Goal: Navigation & Orientation: Find specific page/section

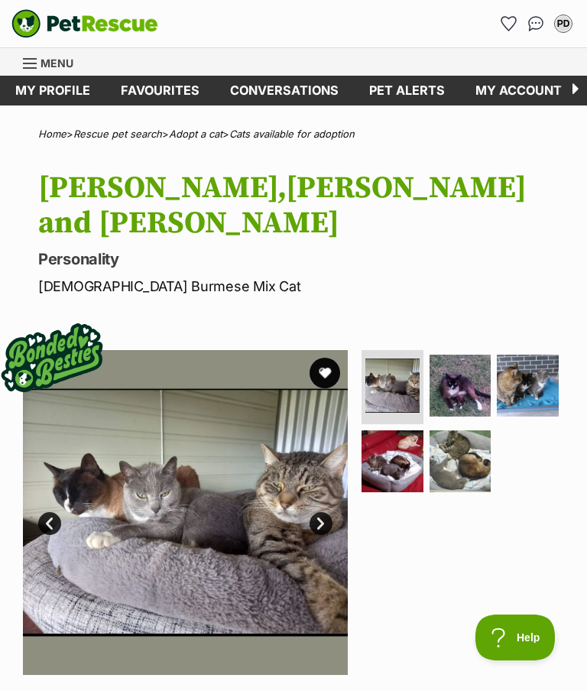
click at [143, 83] on link "Favourites" at bounding box center [160, 91] width 109 height 30
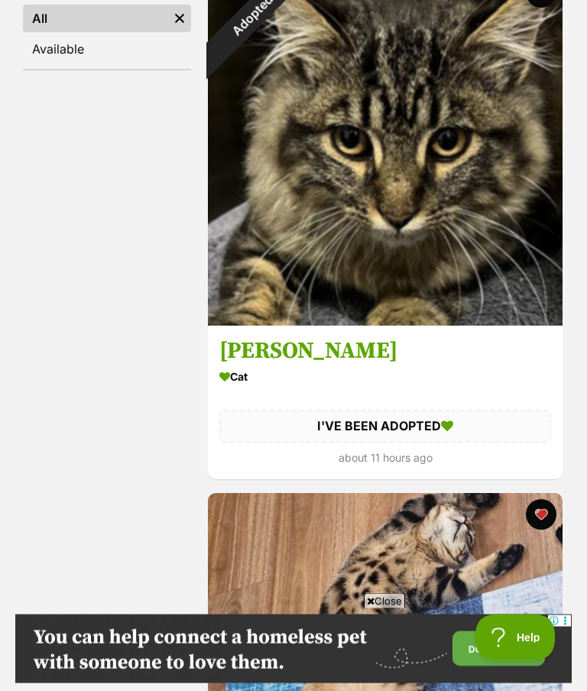
scroll to position [365, 0]
click at [249, 339] on h3 "[PERSON_NAME]" at bounding box center [386, 351] width 332 height 29
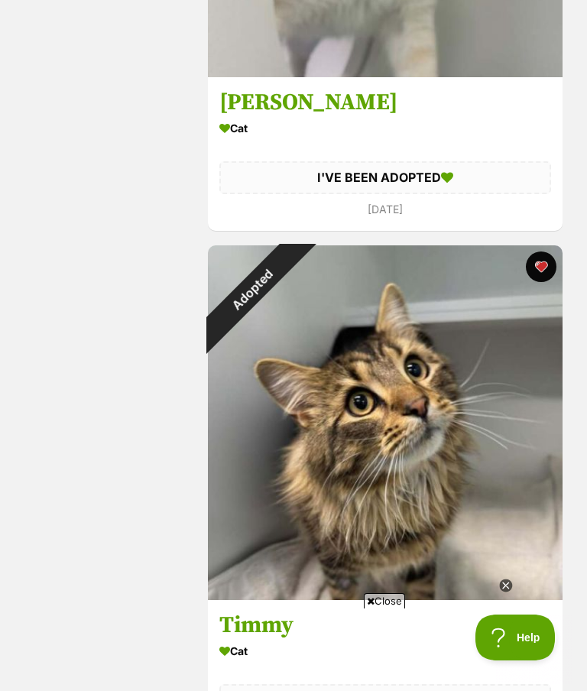
scroll to position [0, 0]
